Goal: Download file/media

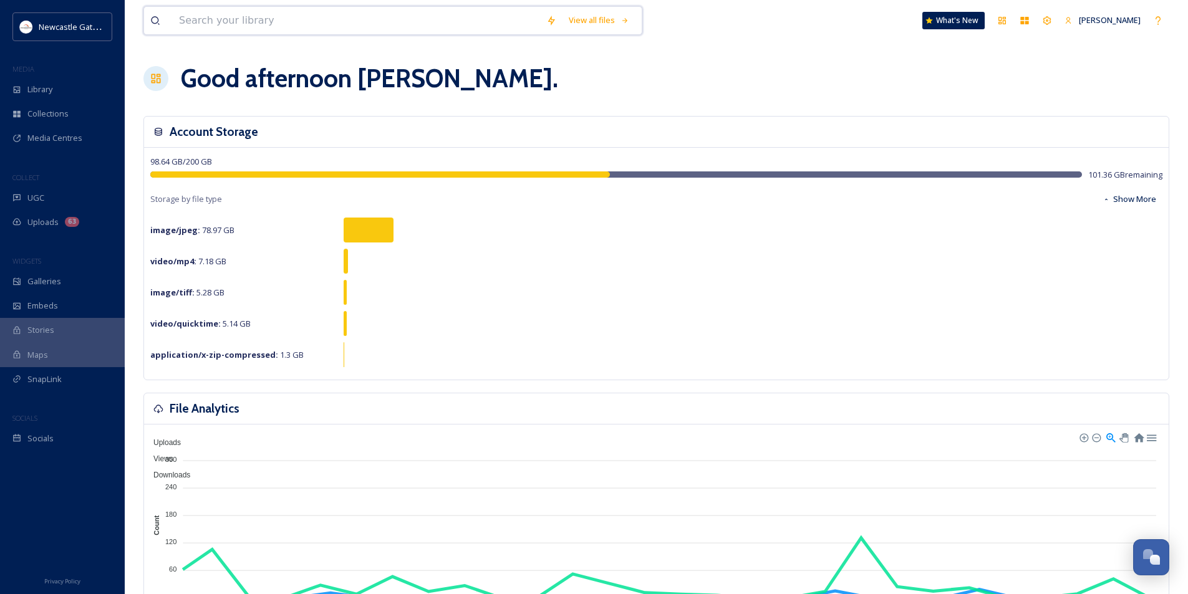
click at [362, 26] on input at bounding box center [356, 20] width 367 height 27
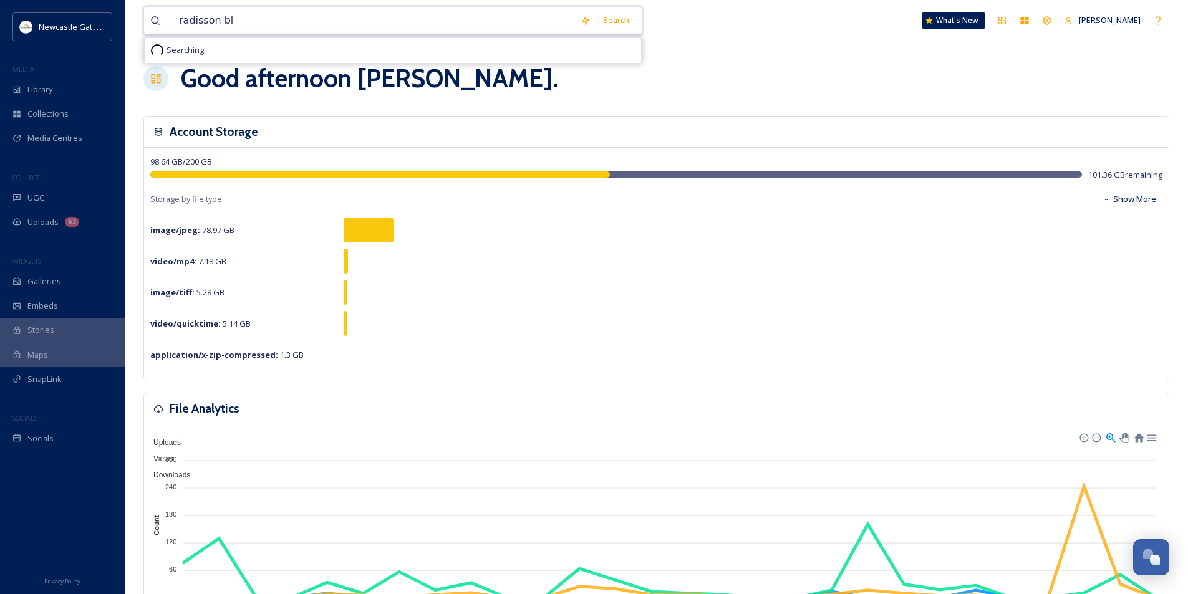
type input "radisson blu"
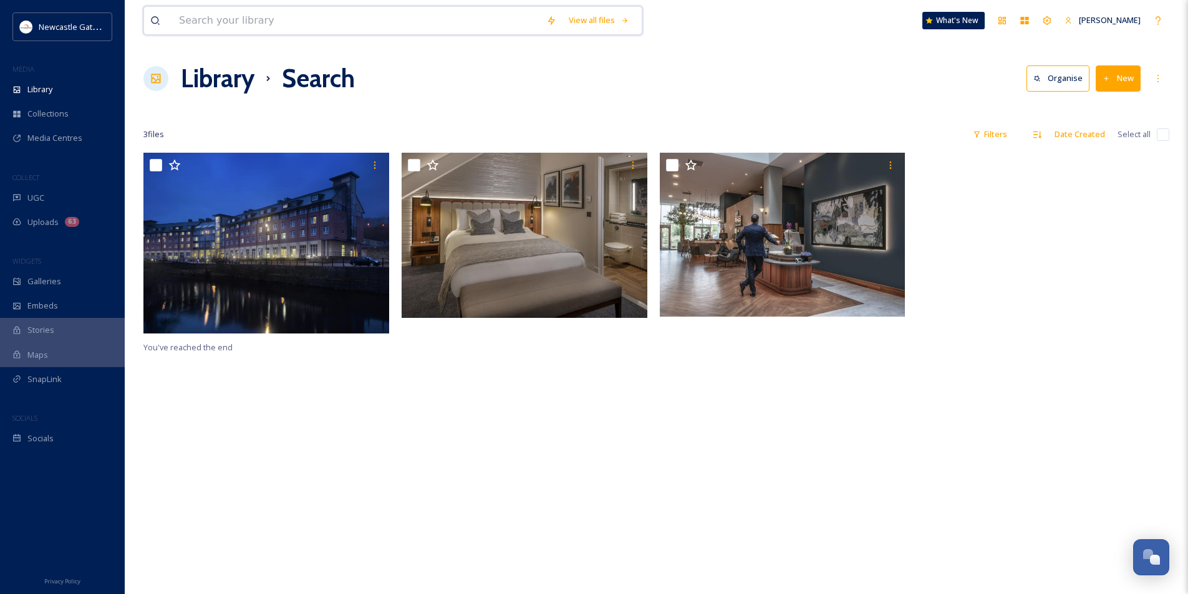
click at [278, 17] on input at bounding box center [356, 20] width 367 height 27
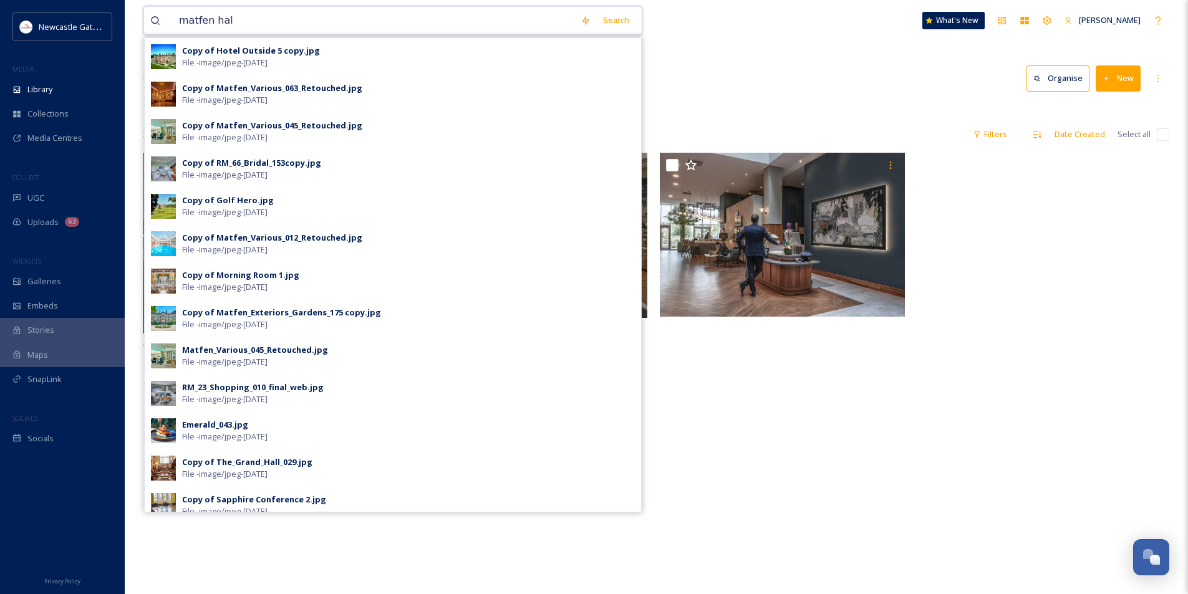
type input "matfen hall"
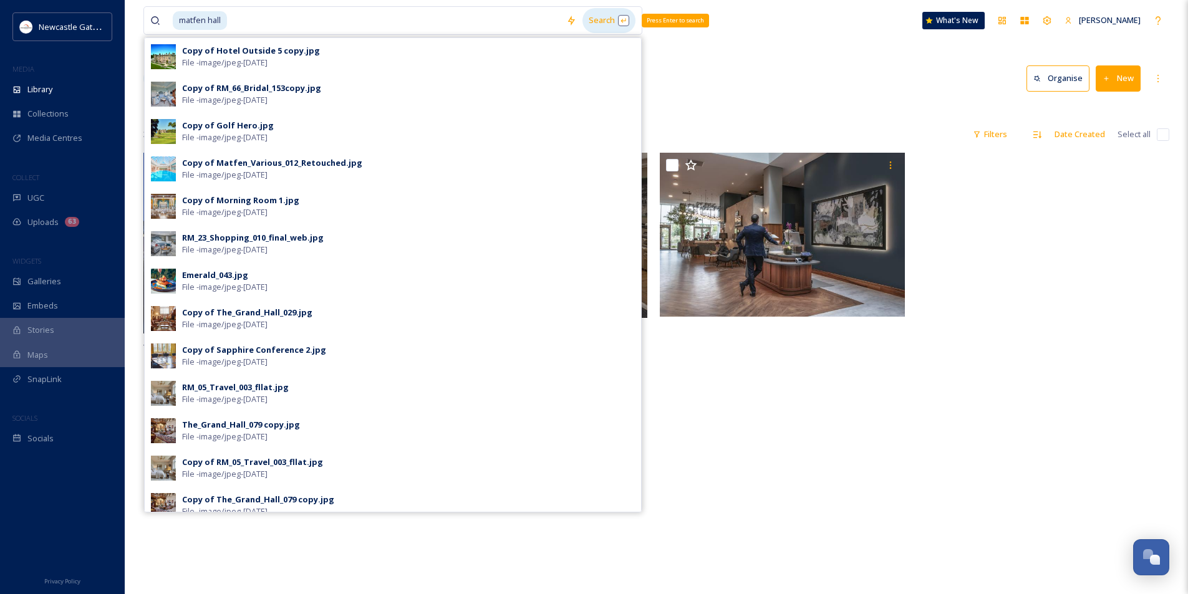
click at [605, 24] on div "Search Press Enter to search" at bounding box center [609, 20] width 53 height 24
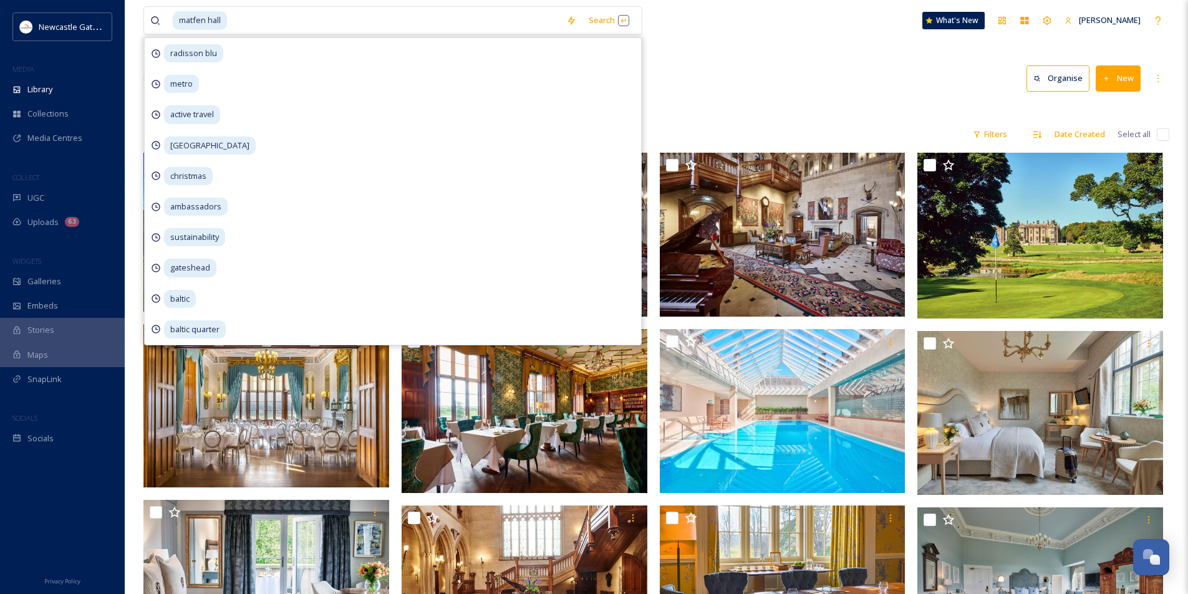
click at [725, 67] on div "Library Search Organise New" at bounding box center [656, 78] width 1026 height 37
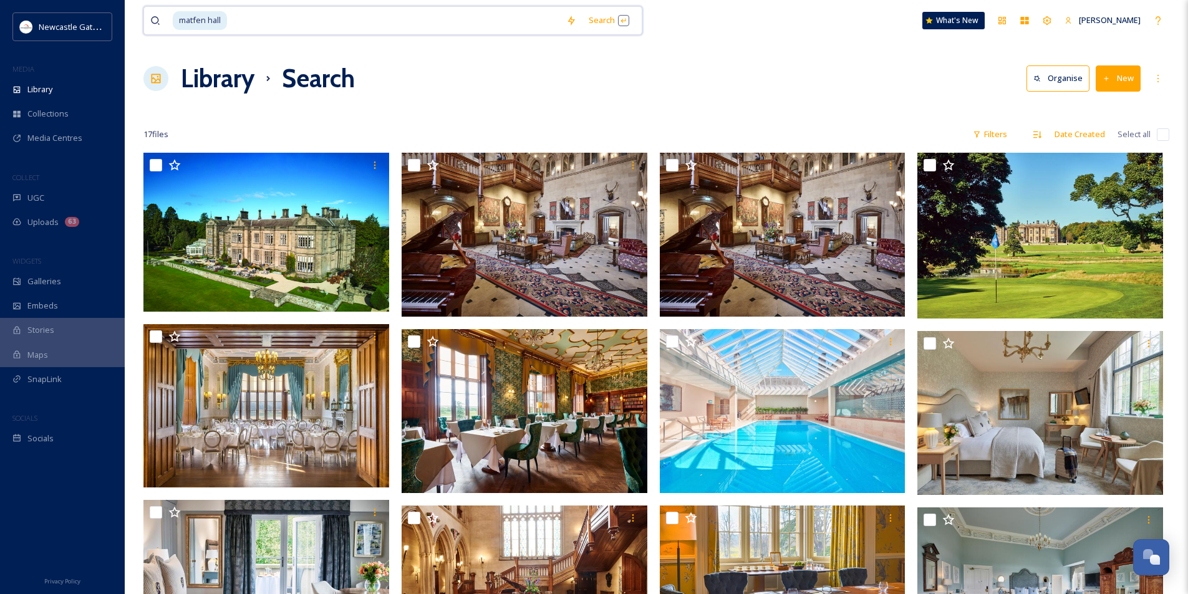
click at [270, 21] on input at bounding box center [394, 20] width 332 height 27
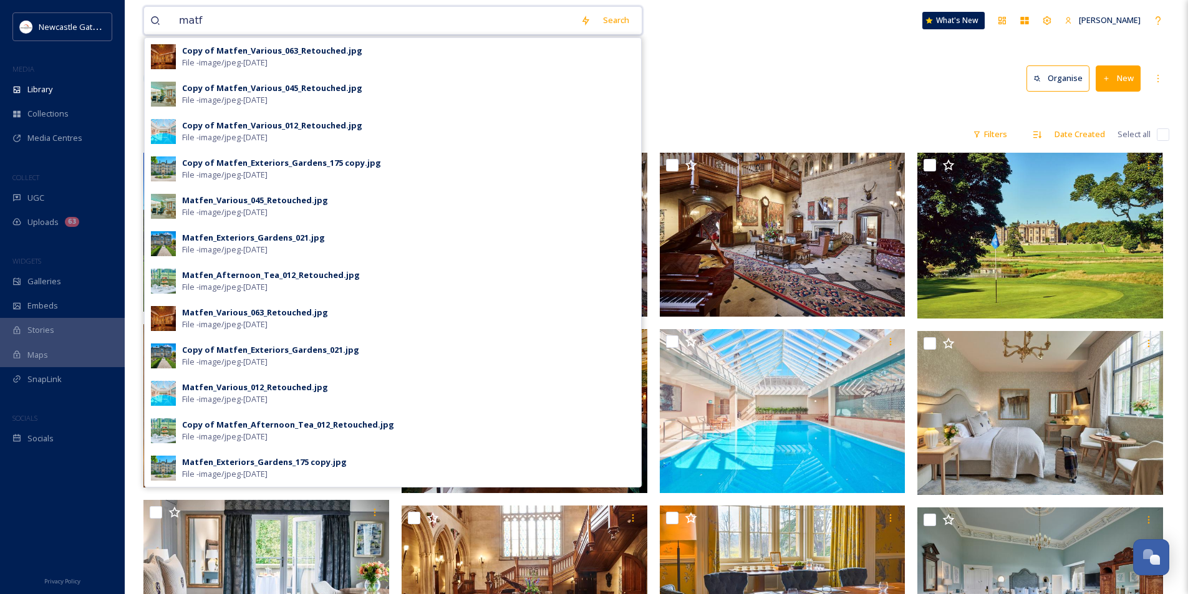
click at [188, 17] on input "matf" at bounding box center [374, 20] width 402 height 27
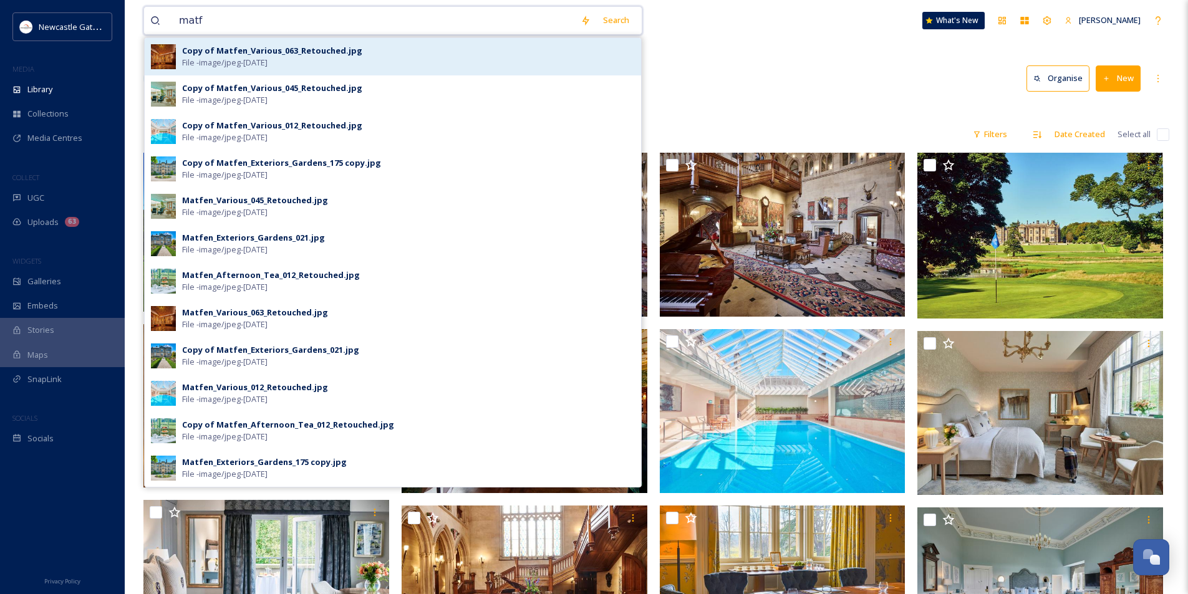
type input "="
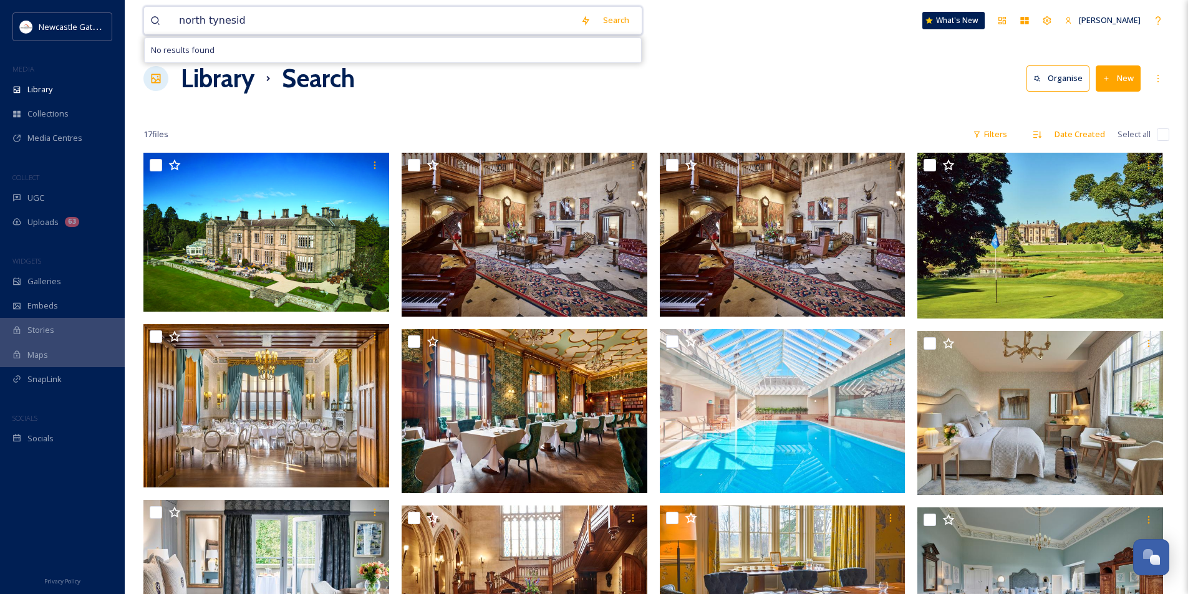
type input "[GEOGRAPHIC_DATA]"
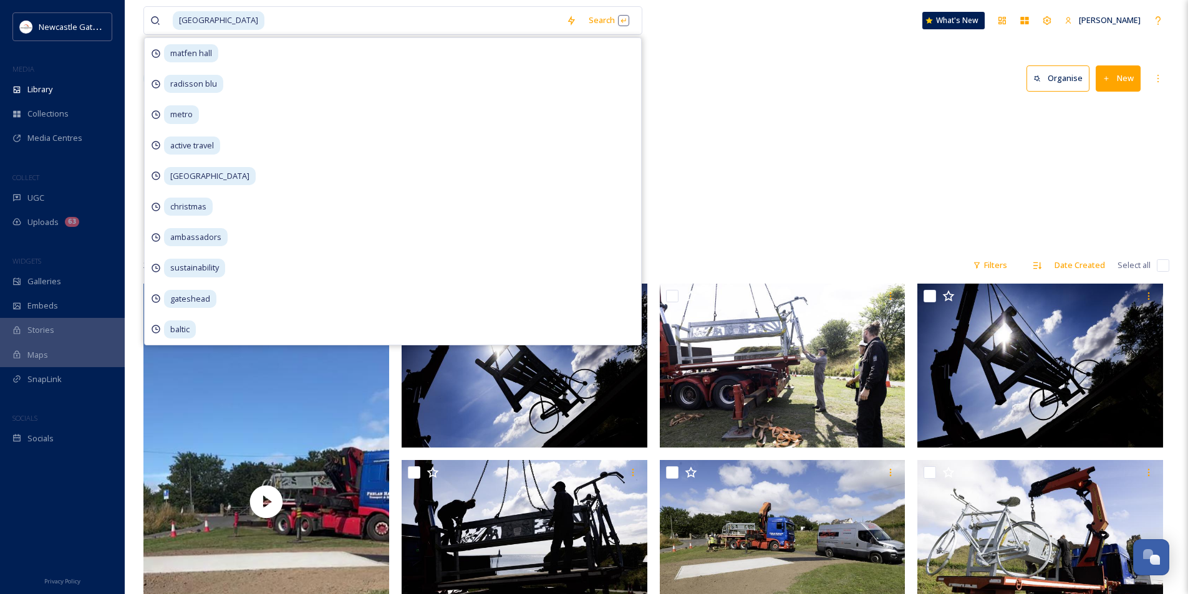
click at [870, 94] on div "Library Search Organise New" at bounding box center [656, 78] width 1026 height 37
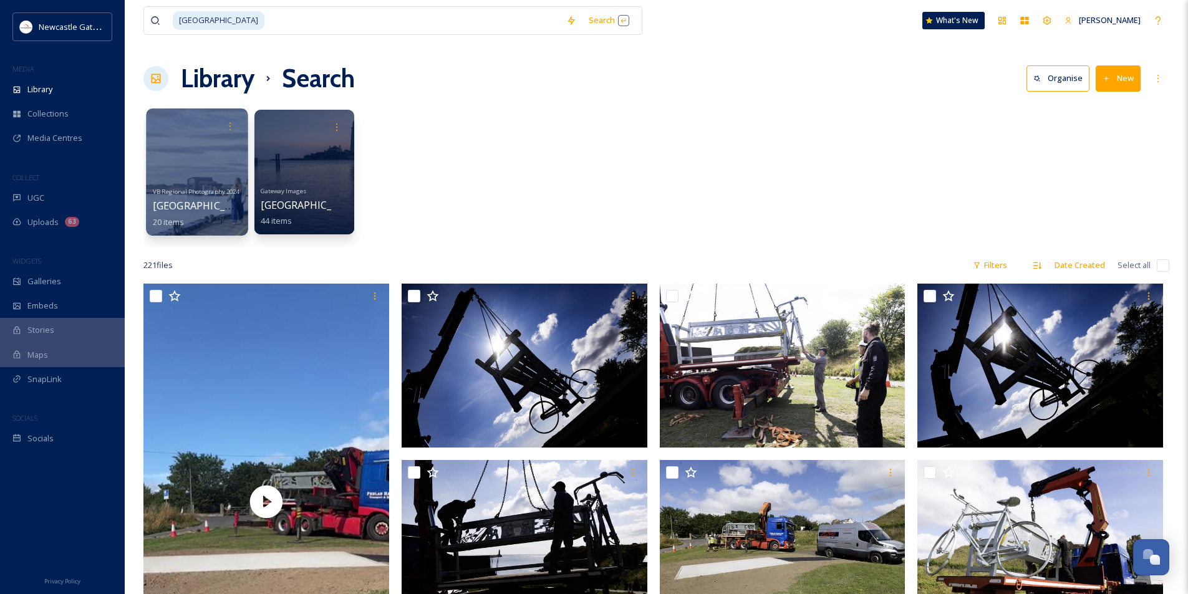
click at [167, 169] on div at bounding box center [197, 172] width 102 height 127
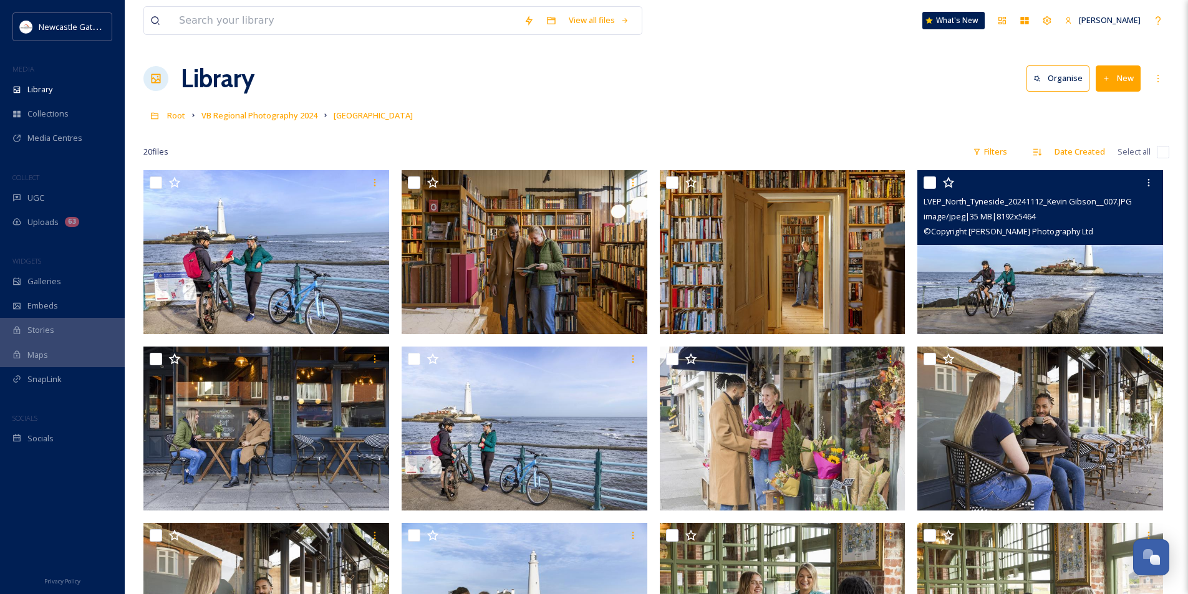
click at [1060, 277] on img at bounding box center [1041, 252] width 246 height 164
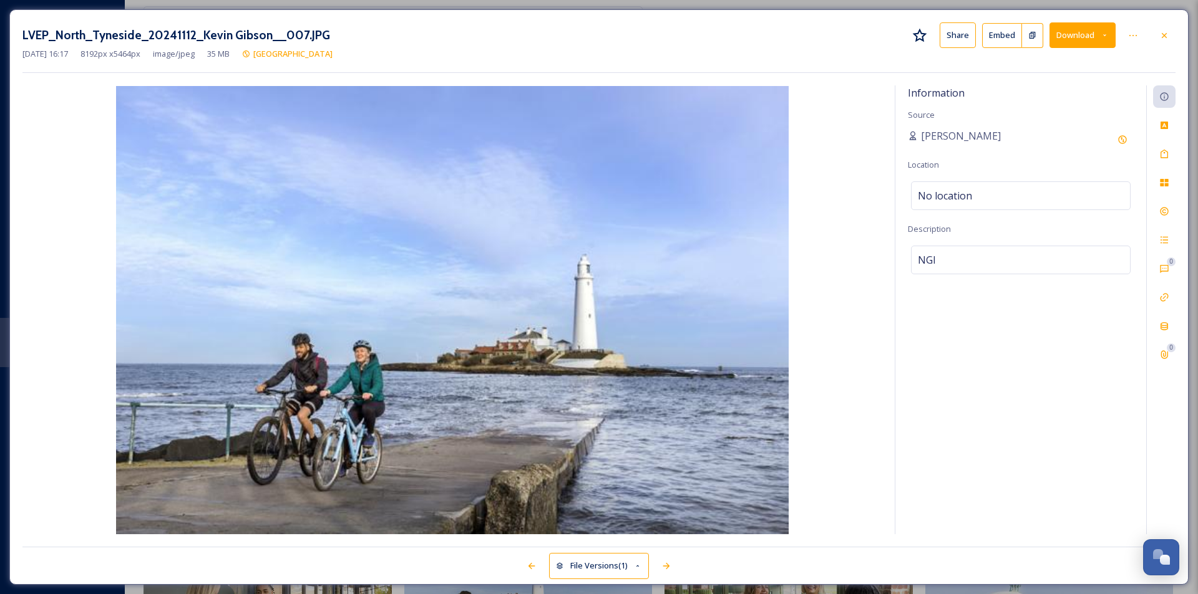
click at [1097, 35] on button "Download" at bounding box center [1082, 35] width 66 height 26
click at [1059, 84] on span "Download Large (2000 x 1334)" at bounding box center [1046, 88] width 110 height 12
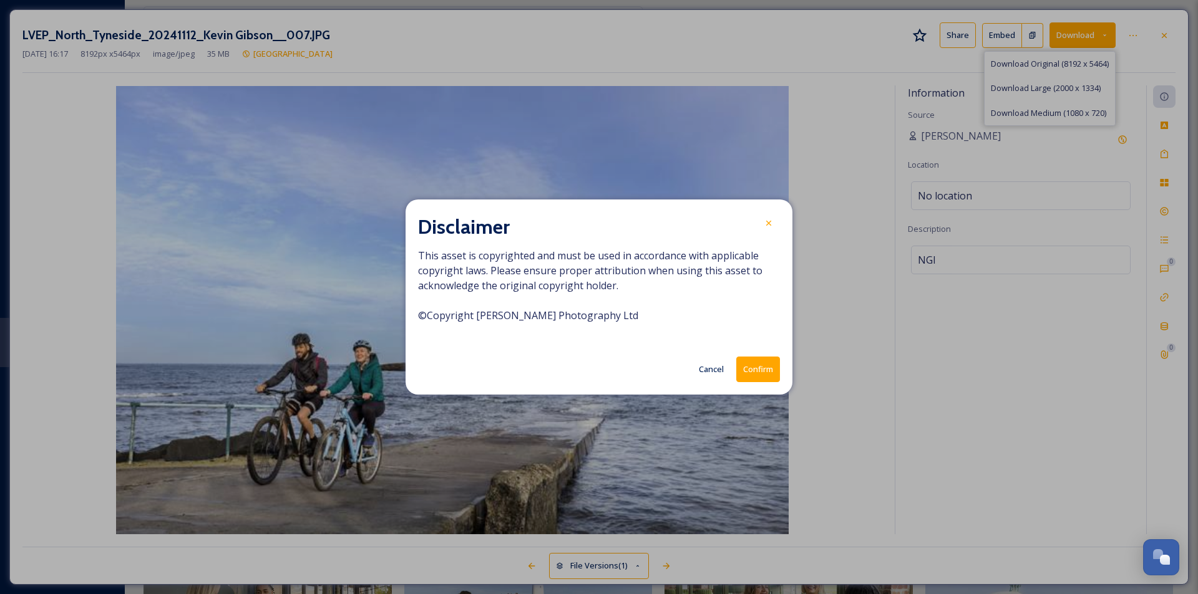
click at [768, 373] on button "Confirm" at bounding box center [758, 370] width 44 height 26
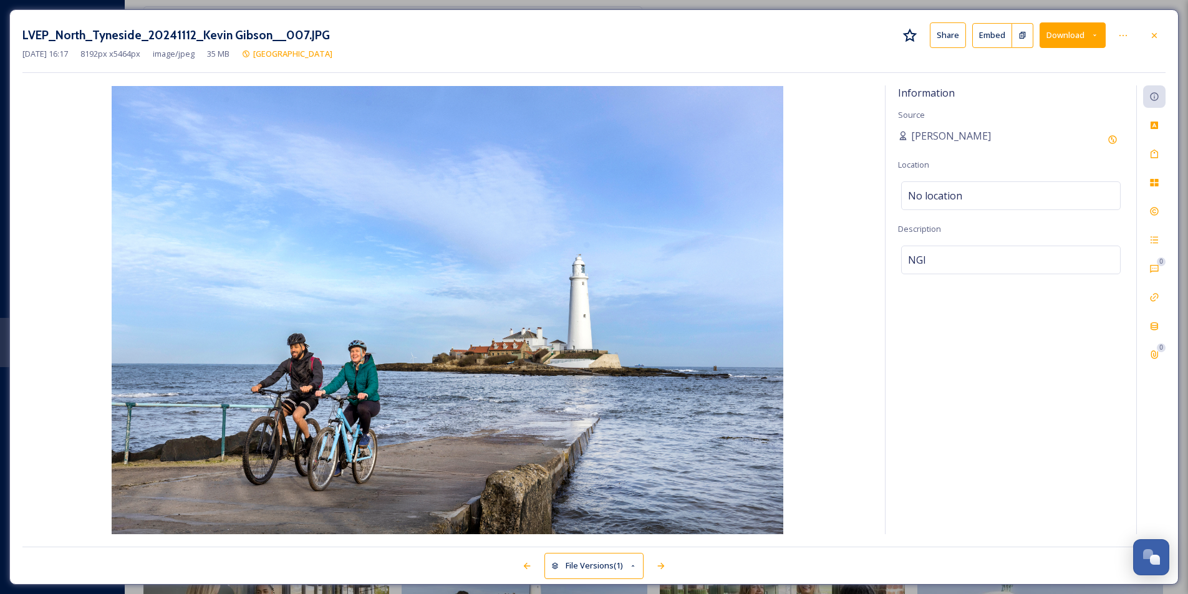
drag, startPoint x: 1164, startPoint y: 34, endPoint x: 1149, endPoint y: 25, distance: 17.7
click at [1164, 34] on div at bounding box center [1154, 35] width 22 height 22
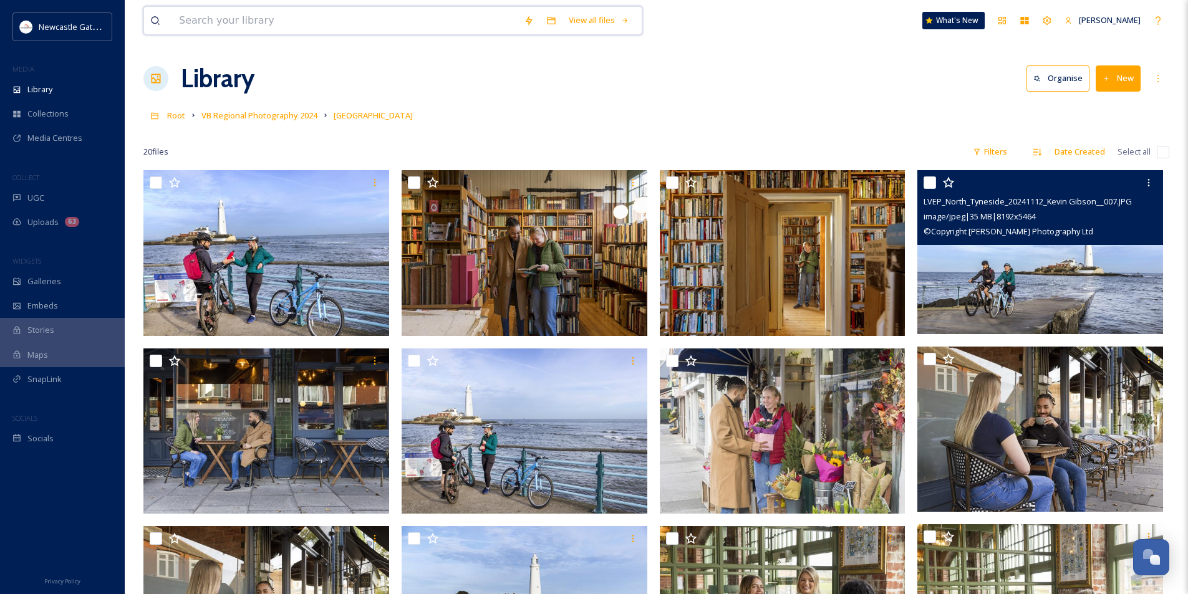
click at [239, 13] on input at bounding box center [345, 20] width 345 height 27
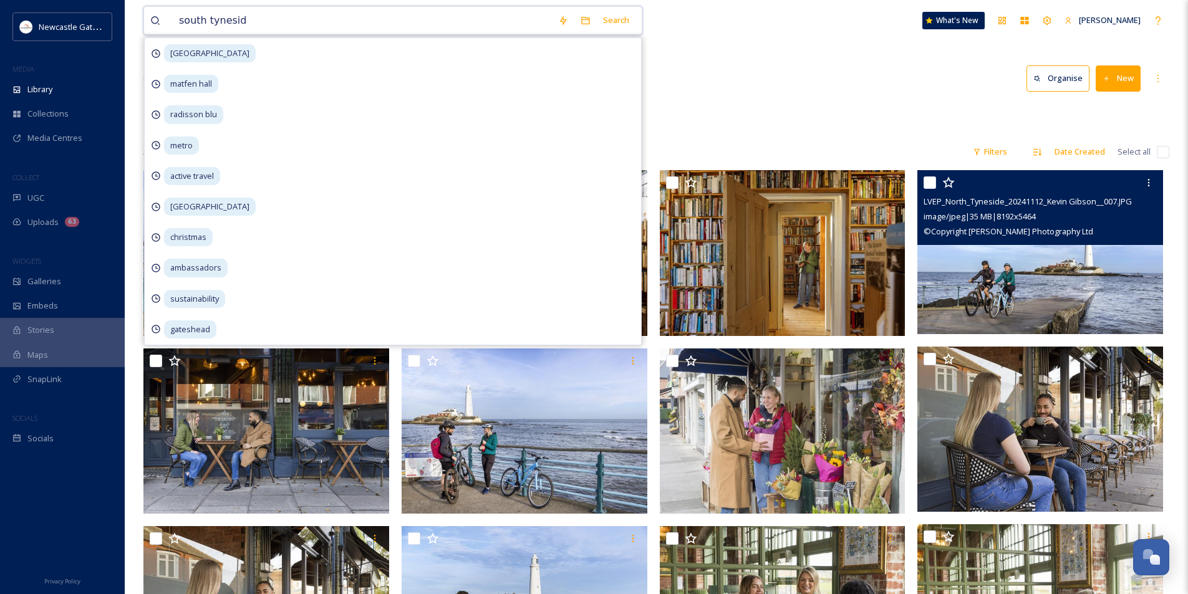
type input "[GEOGRAPHIC_DATA]"
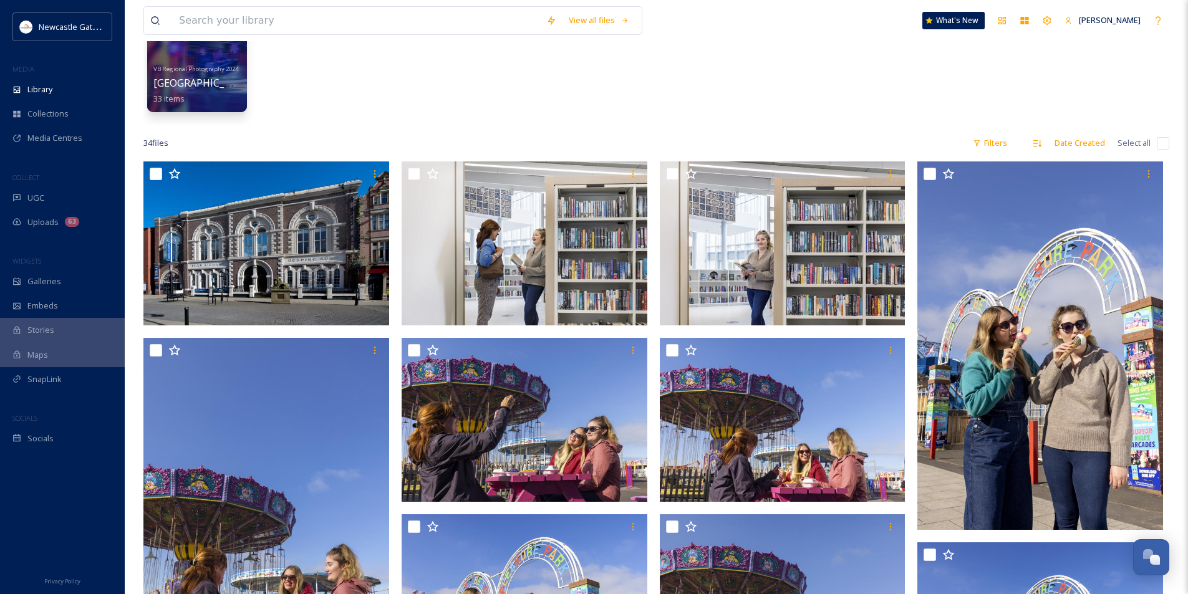
scroll to position [125, 0]
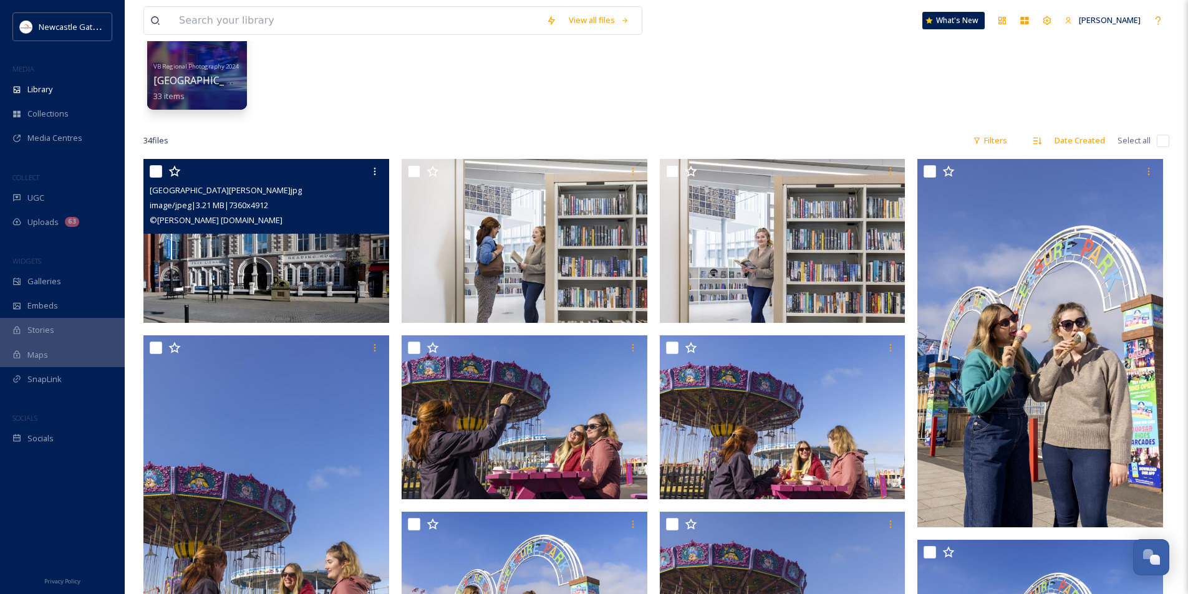
click at [278, 261] on img at bounding box center [266, 241] width 246 height 164
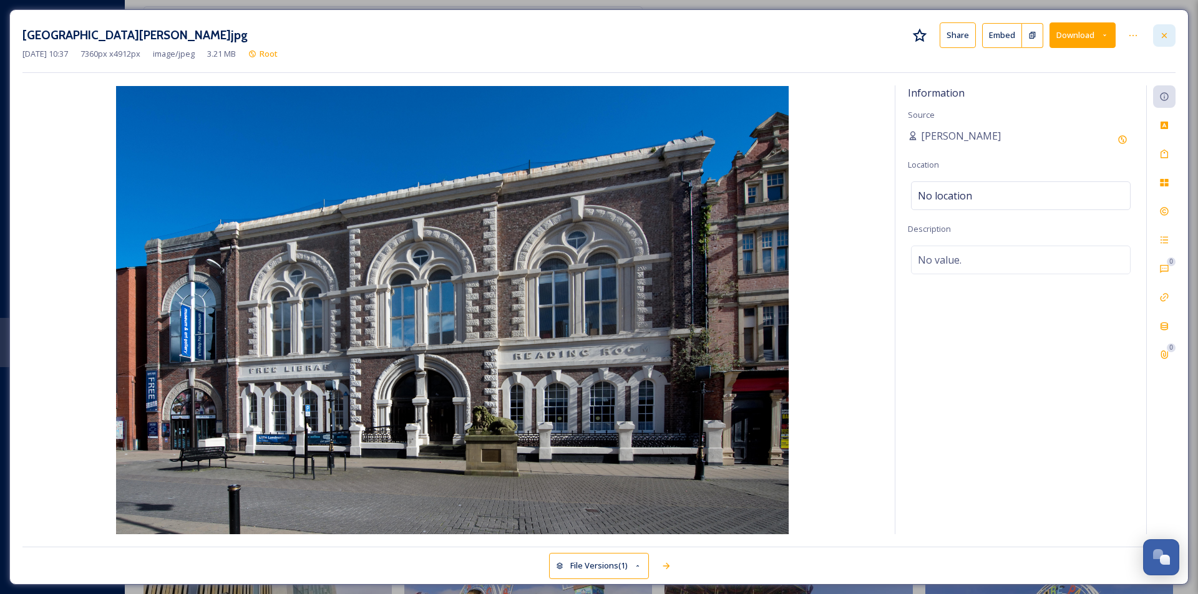
click at [1170, 37] on div at bounding box center [1164, 35] width 22 height 22
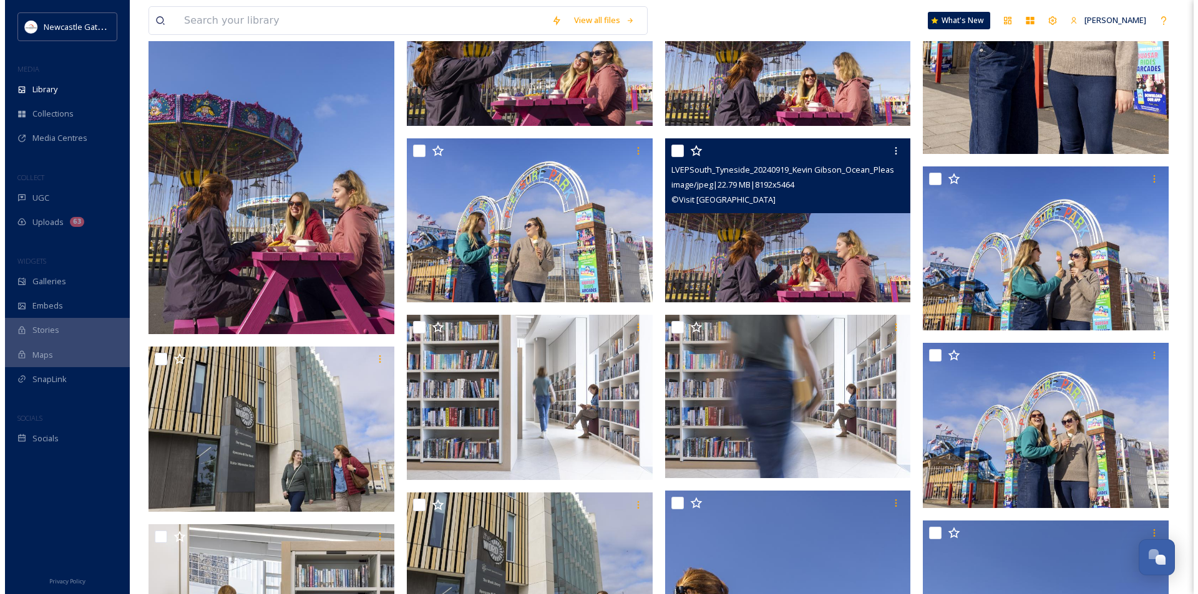
scroll to position [499, 0]
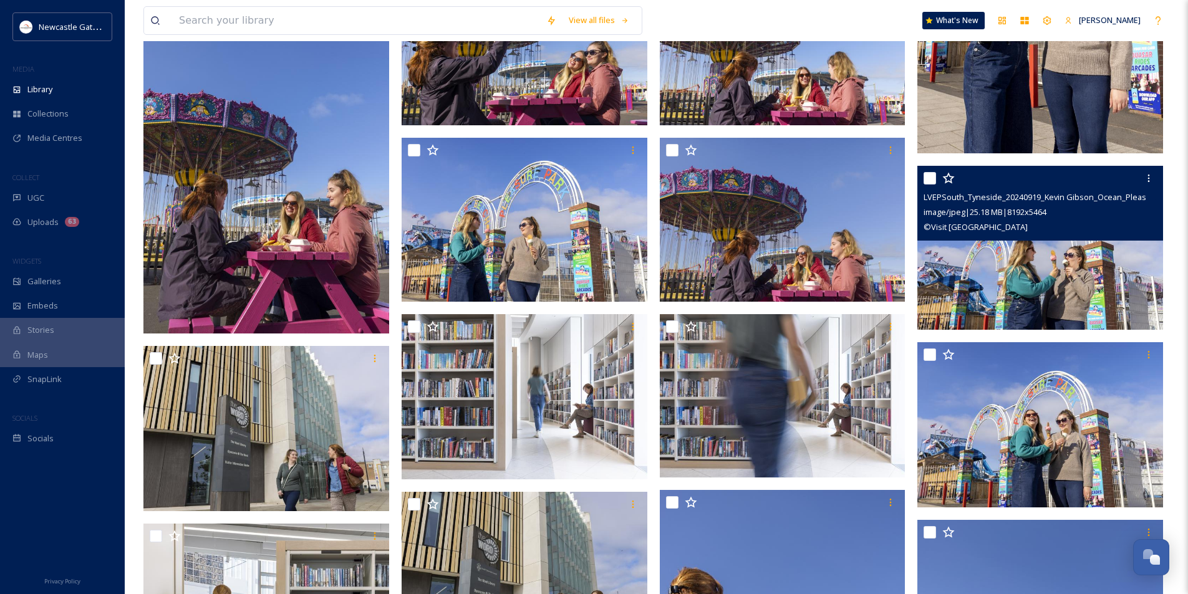
click at [1070, 268] on img at bounding box center [1041, 248] width 246 height 164
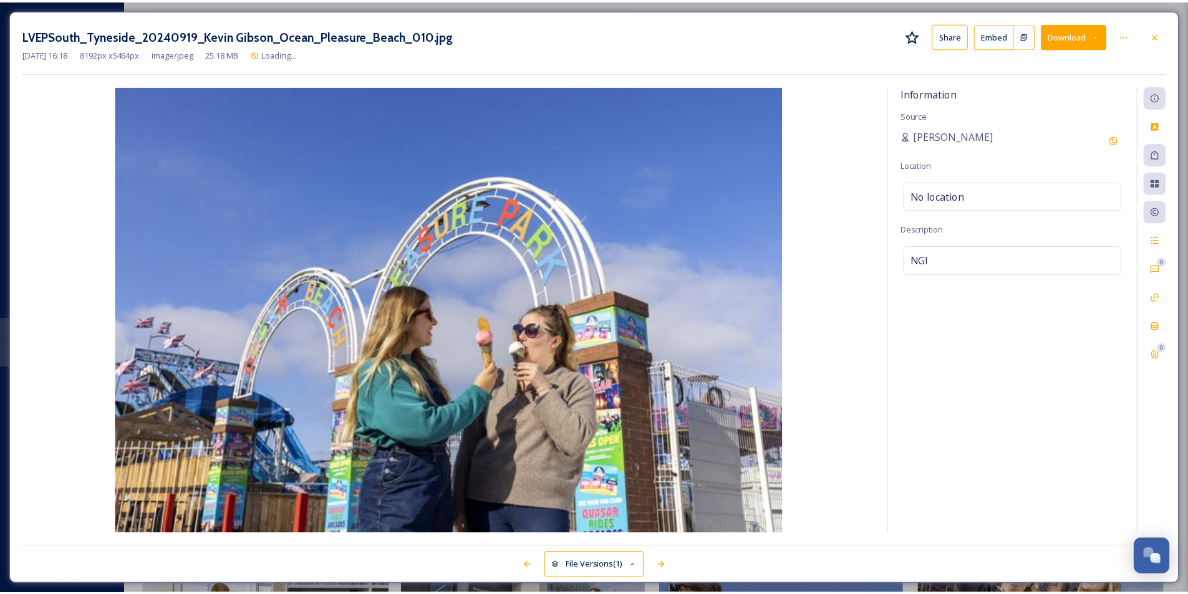
scroll to position [501, 0]
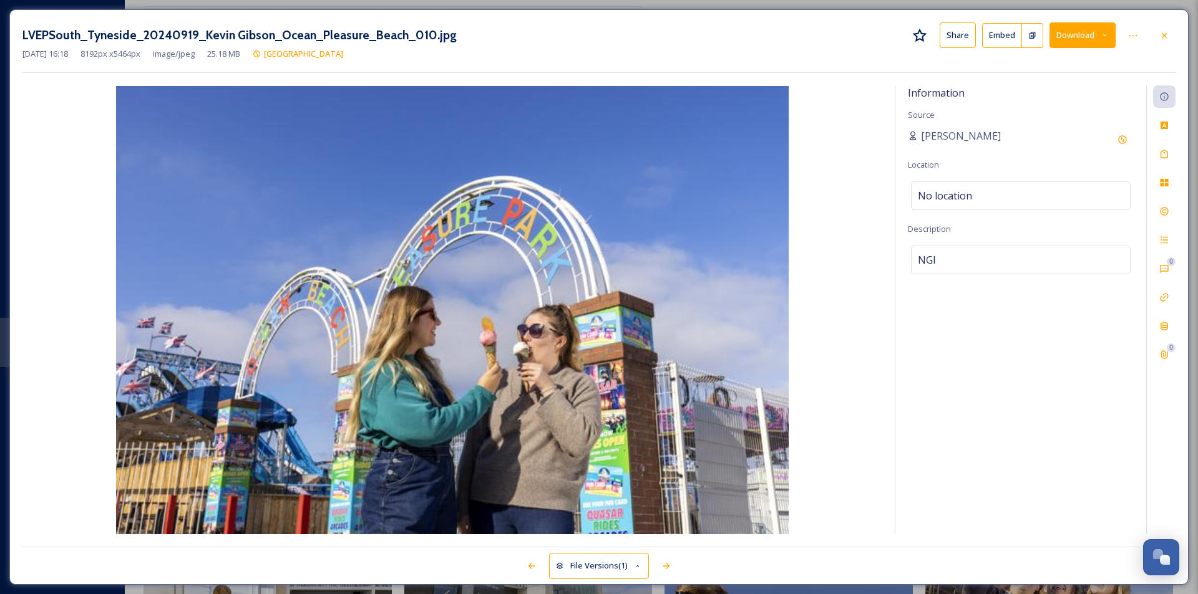
click at [1080, 34] on button "Download" at bounding box center [1082, 35] width 66 height 26
click at [1064, 82] on div "Download Large (2000 x 1334)" at bounding box center [1049, 88] width 130 height 24
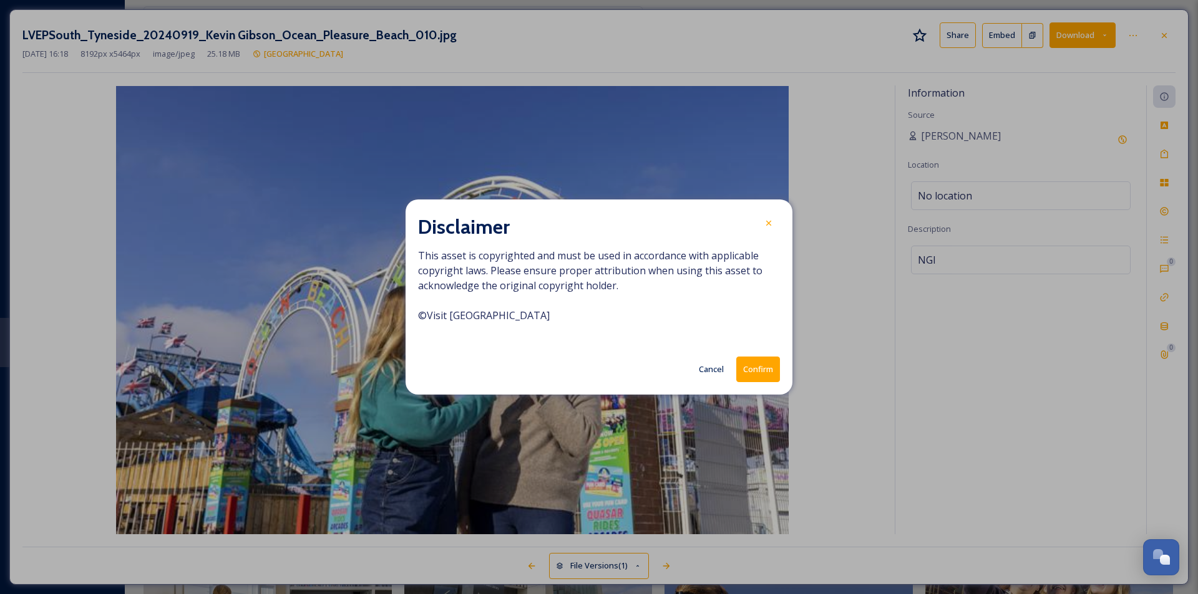
click at [770, 368] on button "Confirm" at bounding box center [758, 370] width 44 height 26
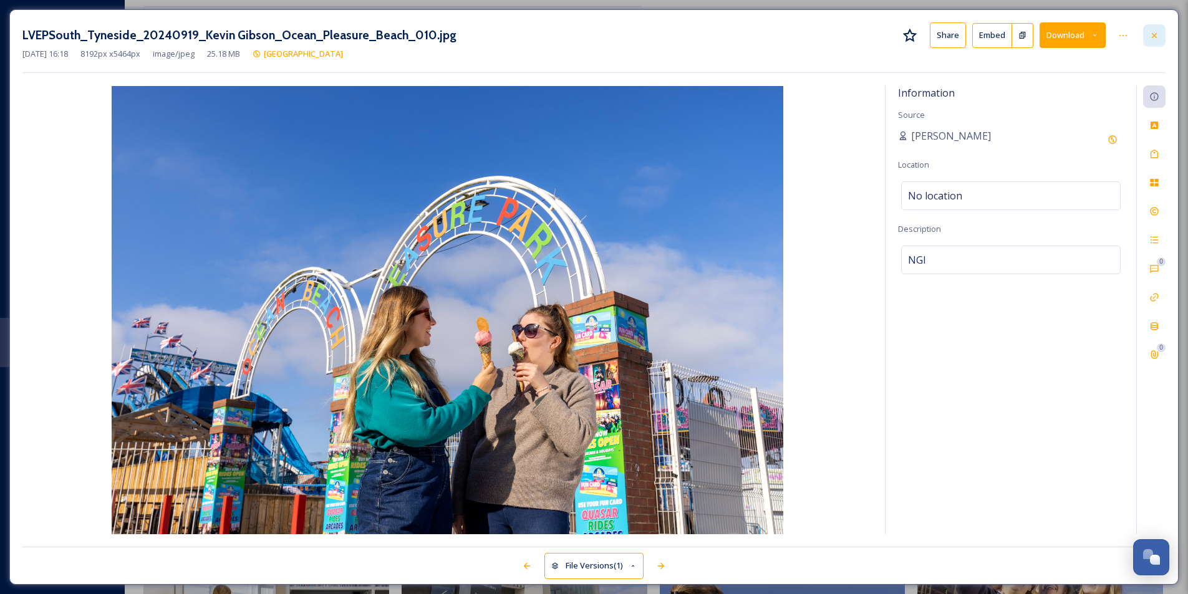
click at [1158, 34] on icon at bounding box center [1155, 36] width 10 height 10
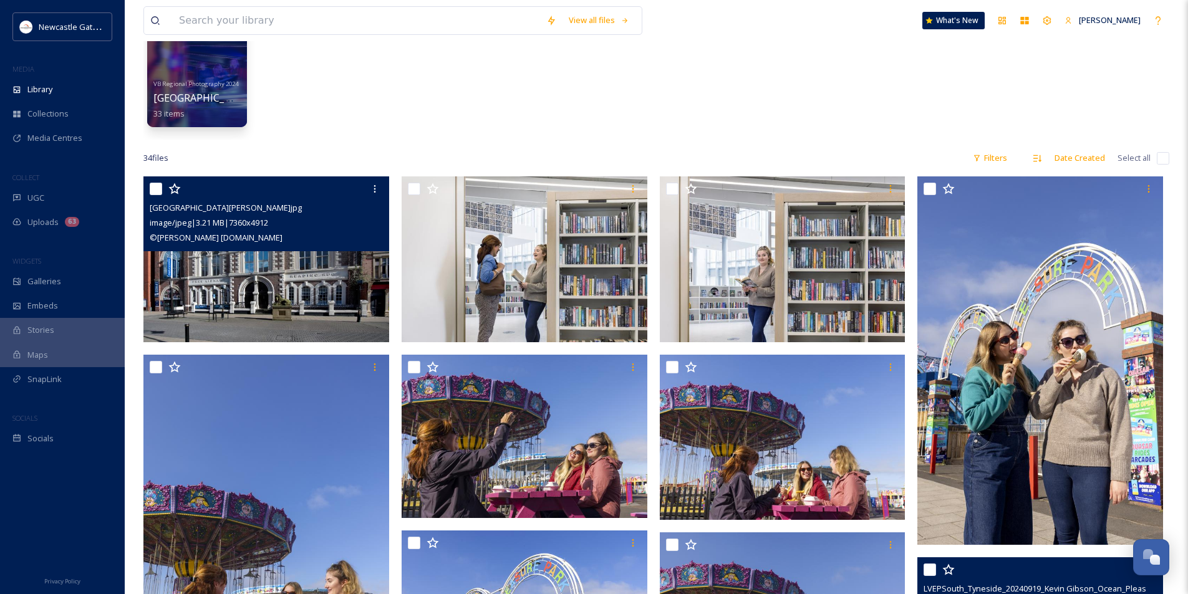
scroll to position [2, 0]
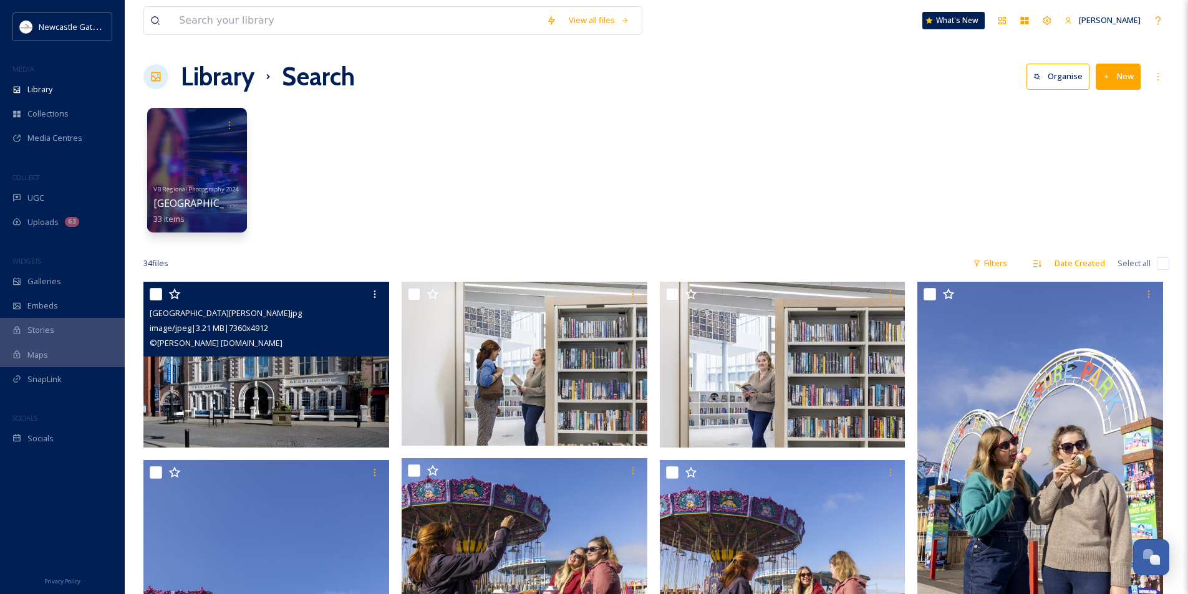
click at [296, 404] on img at bounding box center [267, 365] width 248 height 166
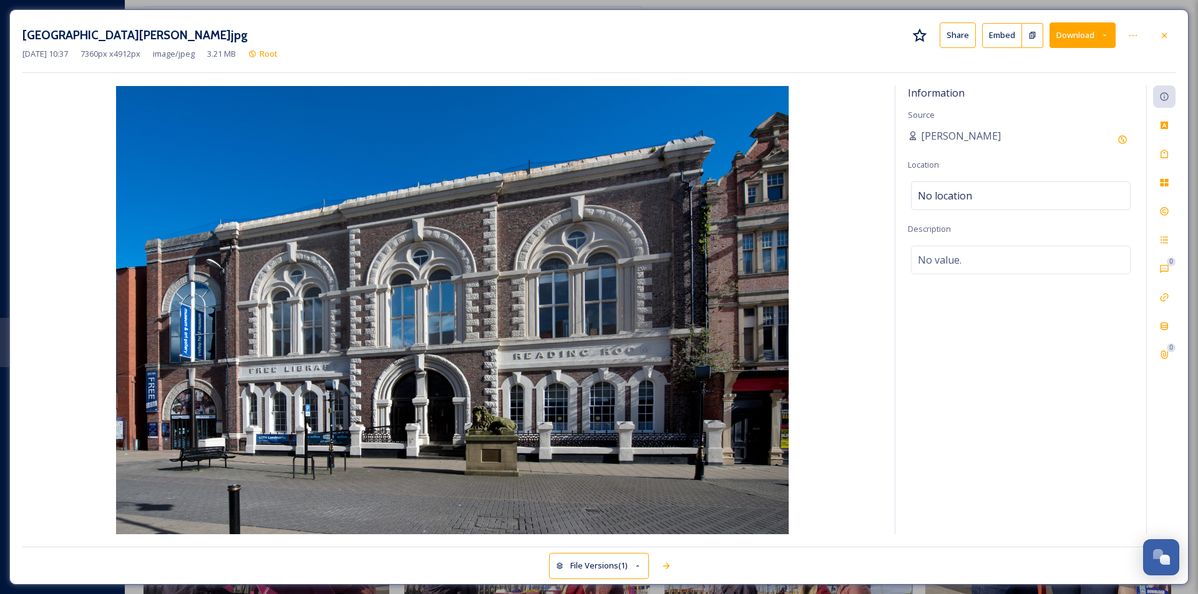
drag, startPoint x: 207, startPoint y: 34, endPoint x: 16, endPoint y: 35, distance: 190.9
click at [16, 35] on div "[GEOGRAPHIC_DATA][PERSON_NAME]jpg Share Embed Download [DATE] 10:37 7360 px x 4…" at bounding box center [598, 297] width 1179 height 576
copy h3 "[GEOGRAPHIC_DATA][PERSON_NAME]"
click at [1161, 39] on icon at bounding box center [1164, 36] width 10 height 10
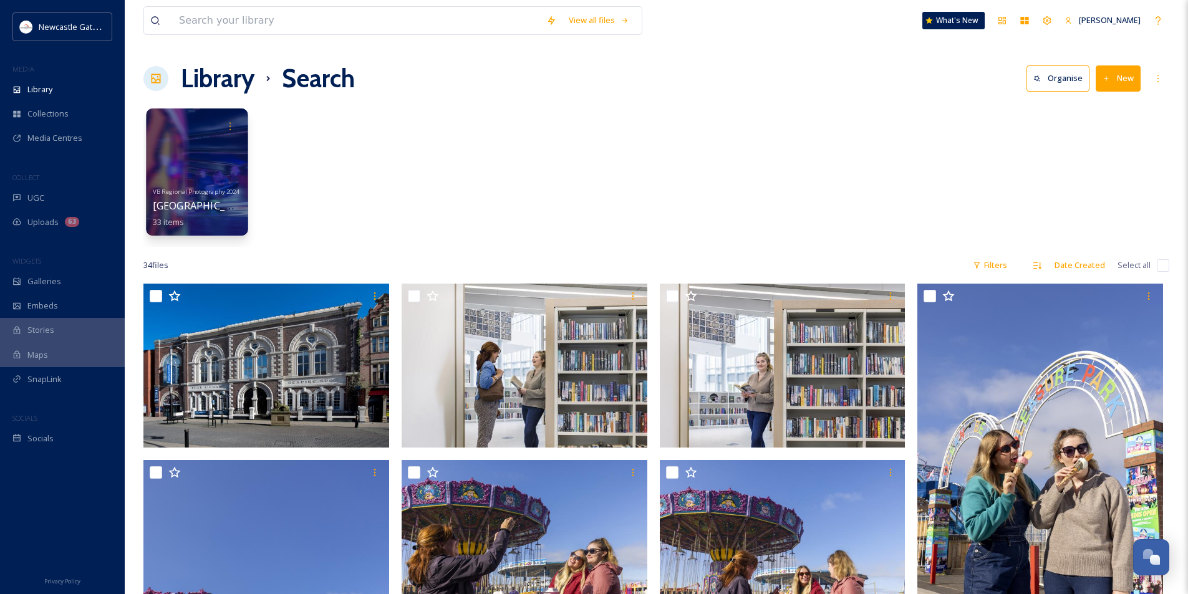
click at [234, 177] on div at bounding box center [197, 172] width 102 height 127
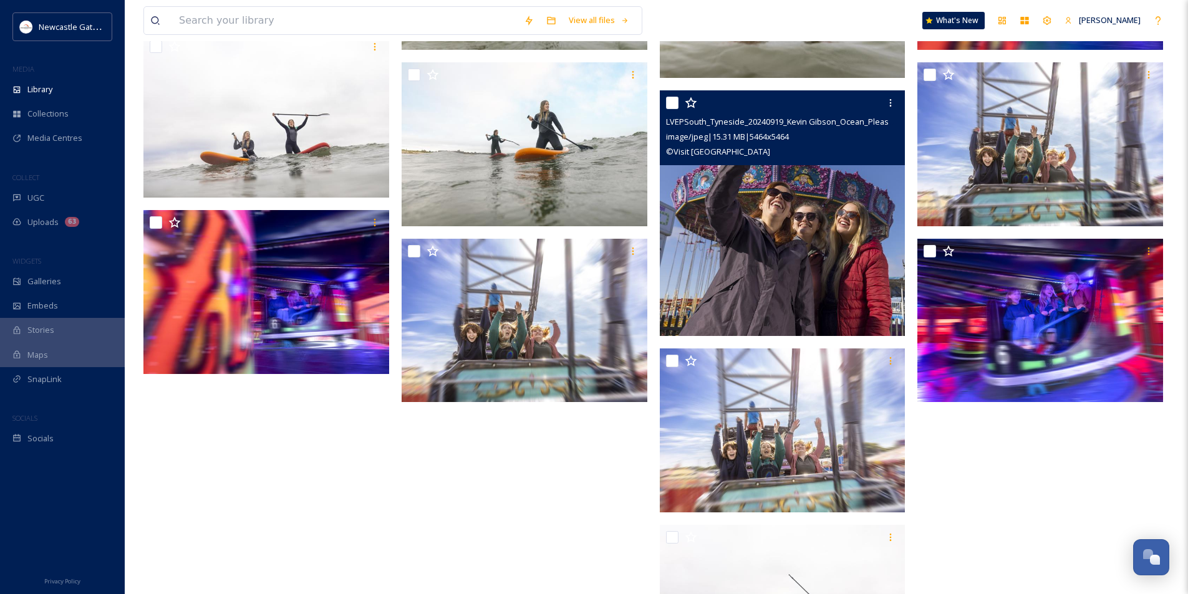
scroll to position [1175, 0]
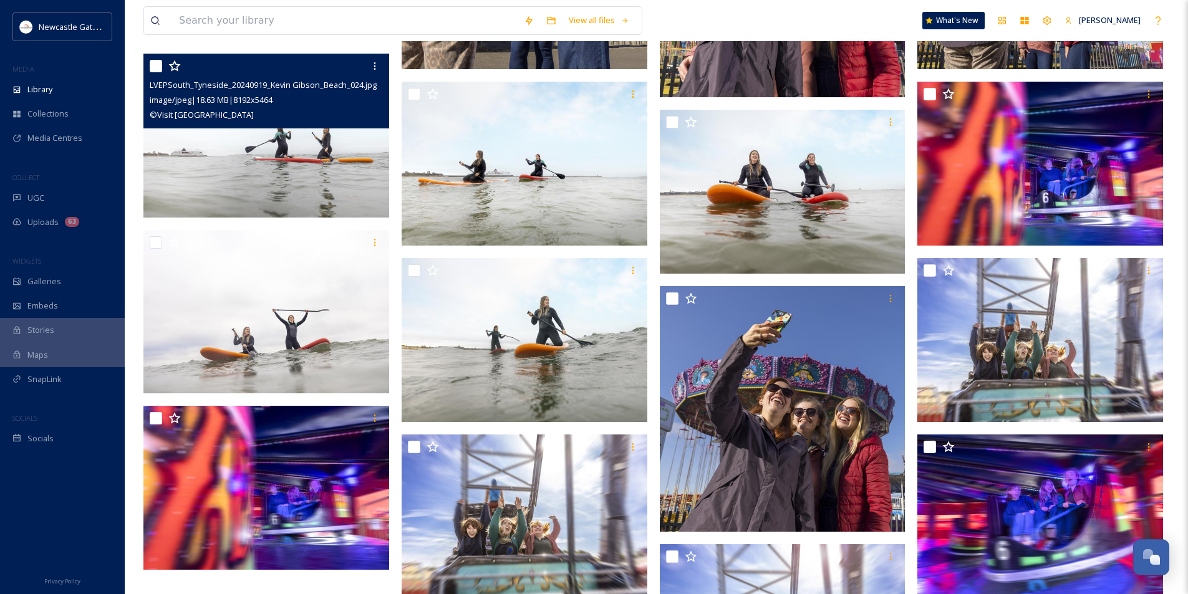
click at [303, 153] on img at bounding box center [266, 136] width 246 height 164
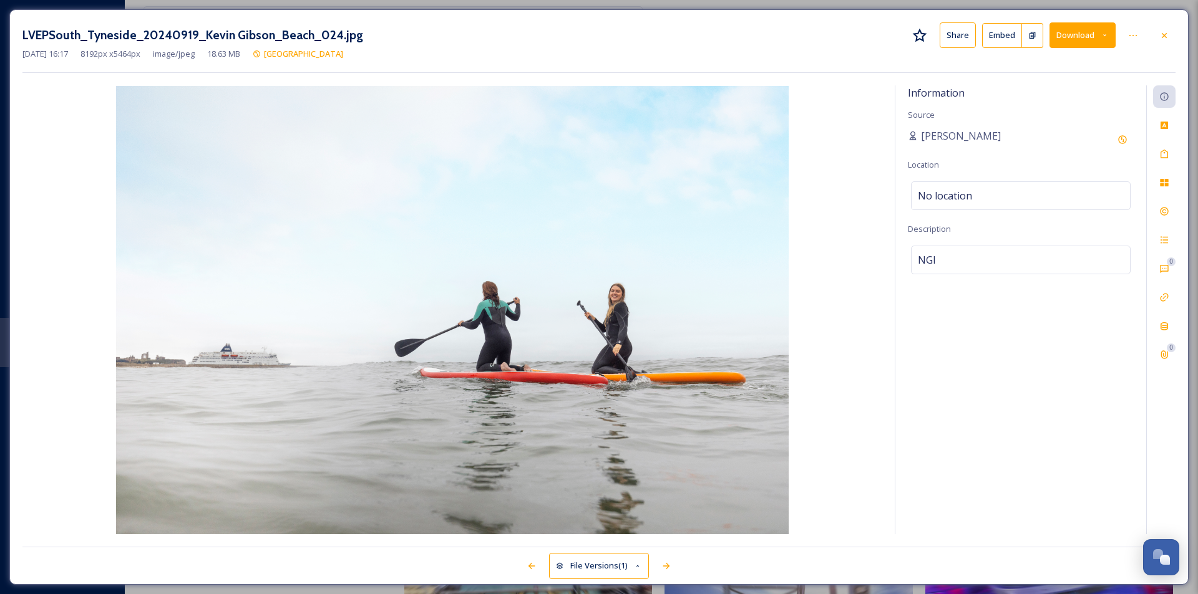
click at [1080, 37] on button "Download" at bounding box center [1082, 35] width 66 height 26
click at [1074, 83] on span "Download Large (2000 x 1334)" at bounding box center [1046, 88] width 110 height 12
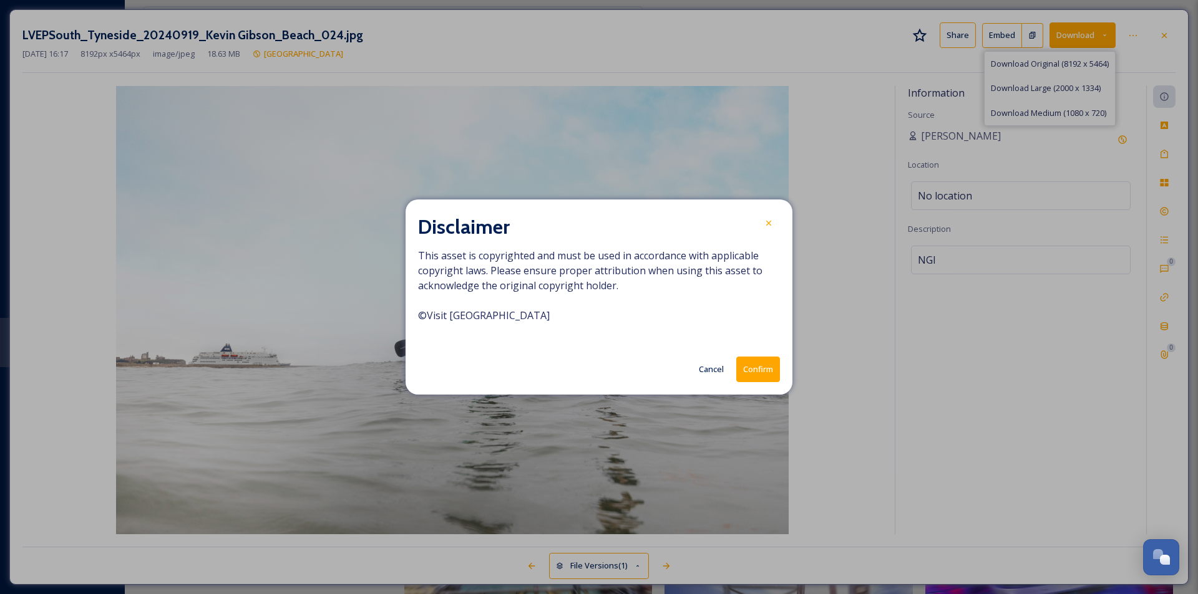
click at [768, 377] on button "Confirm" at bounding box center [758, 370] width 44 height 26
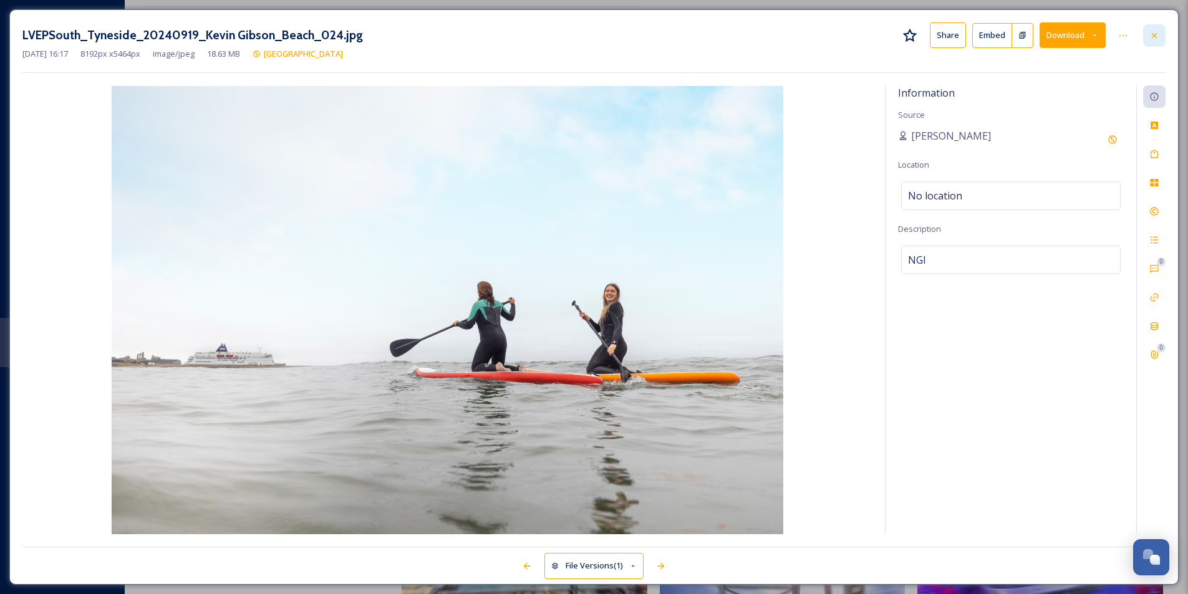
click at [1143, 34] on div at bounding box center [1154, 35] width 22 height 22
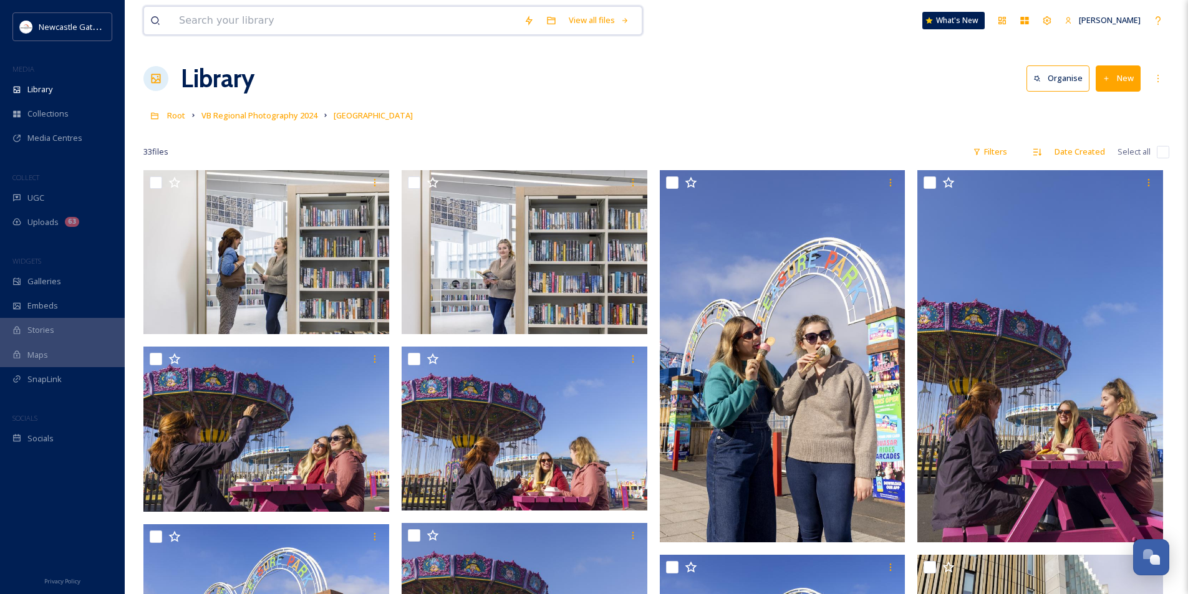
click at [237, 25] on input at bounding box center [345, 20] width 345 height 27
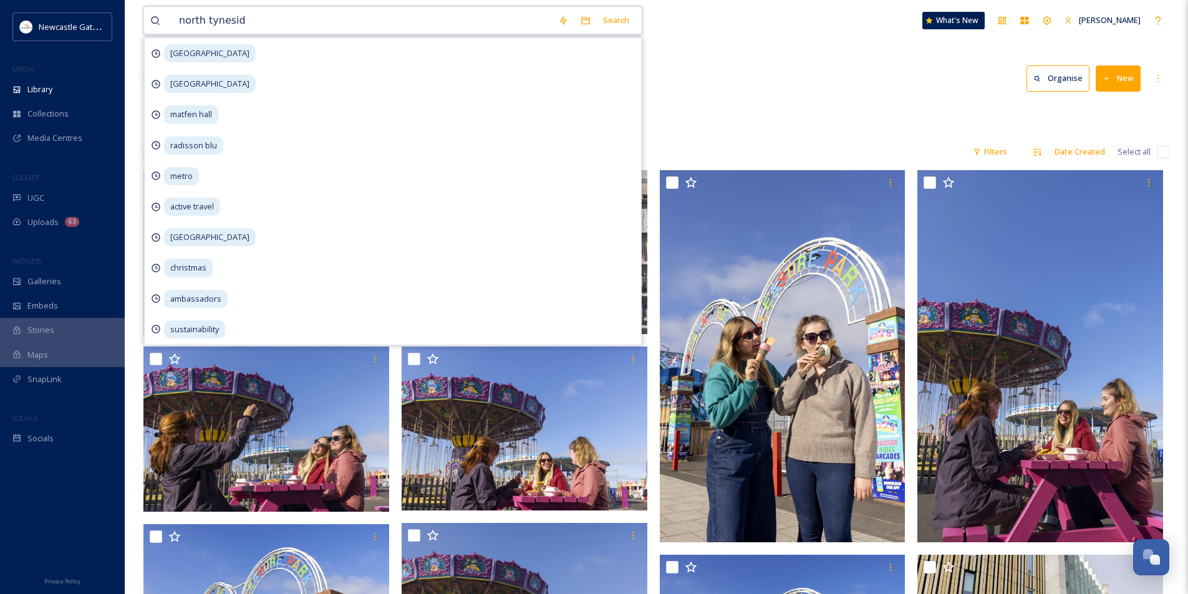
type input "[GEOGRAPHIC_DATA]"
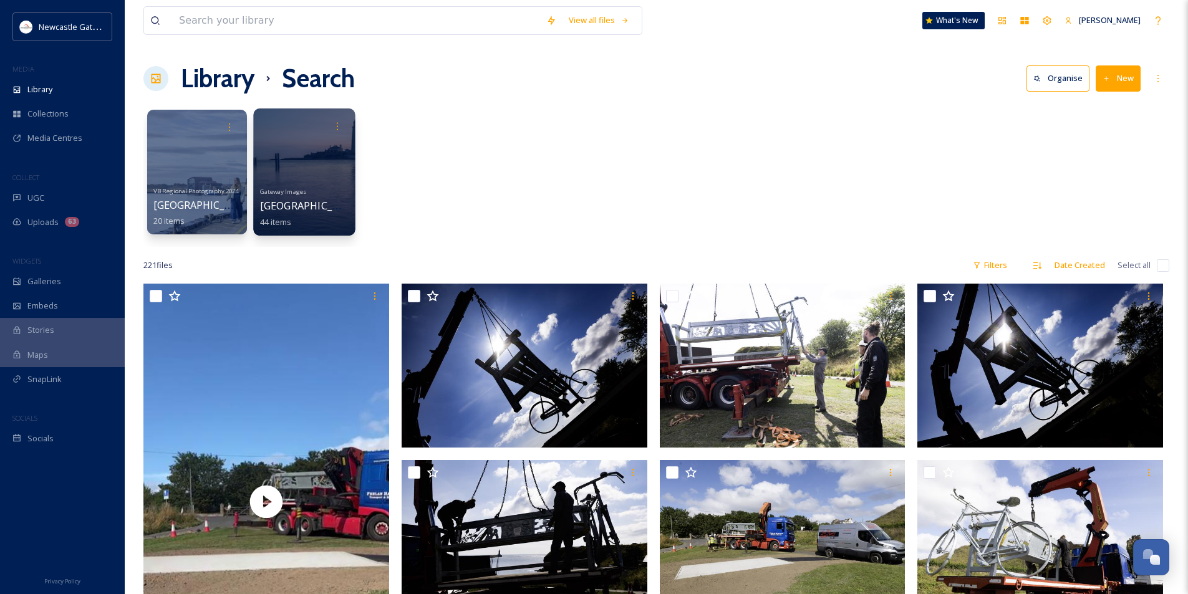
click at [308, 174] on div at bounding box center [304, 172] width 102 height 127
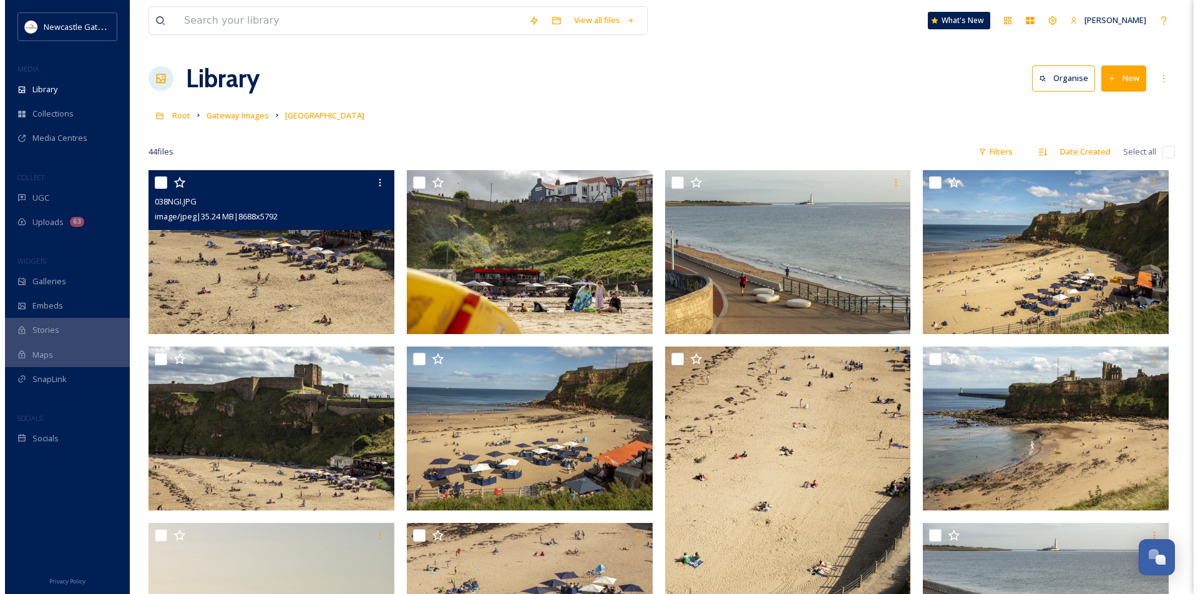
scroll to position [312, 0]
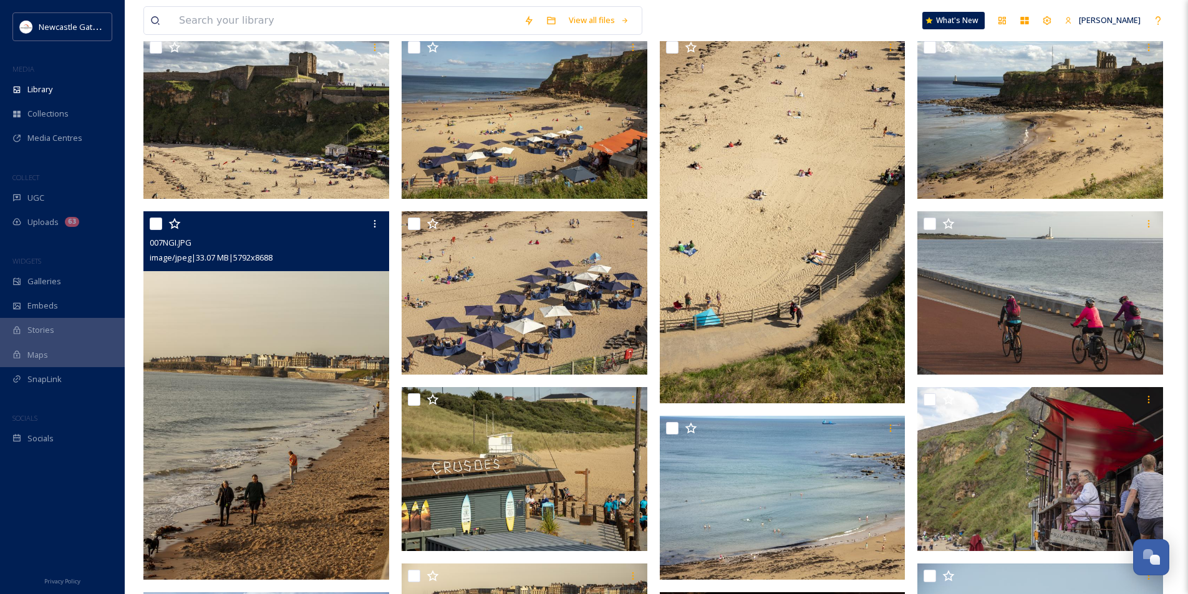
click at [242, 357] on img at bounding box center [266, 395] width 246 height 369
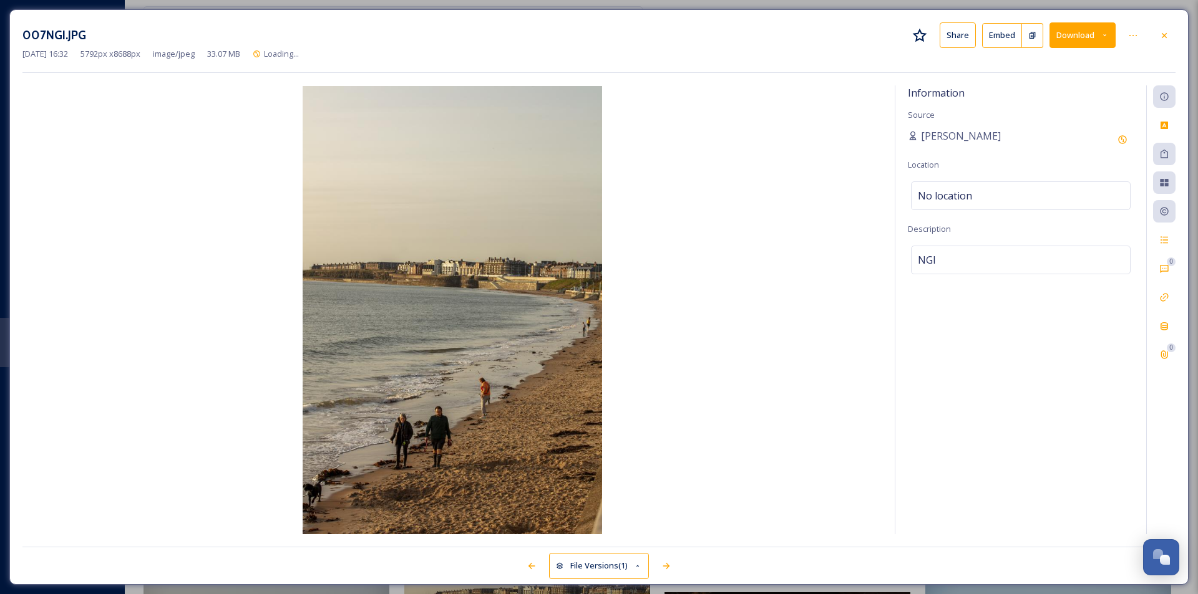
click at [1076, 33] on button "Download" at bounding box center [1082, 35] width 66 height 26
click at [1075, 90] on span "Download Large (1333 x 2000)" at bounding box center [1046, 88] width 110 height 12
